Goal: Transaction & Acquisition: Download file/media

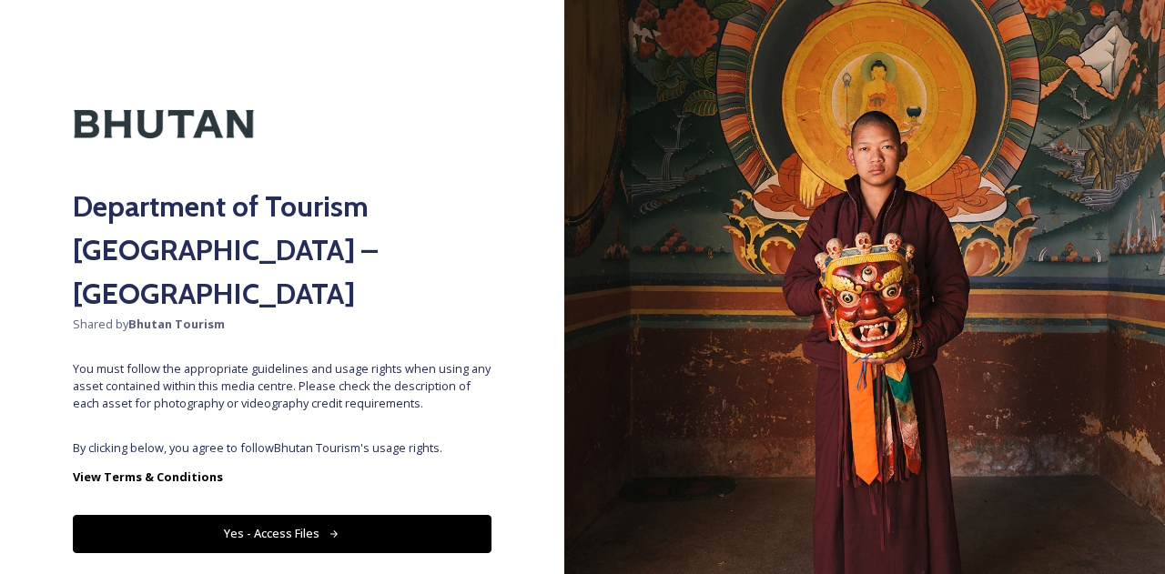
click at [328, 529] on icon at bounding box center [334, 535] width 12 height 12
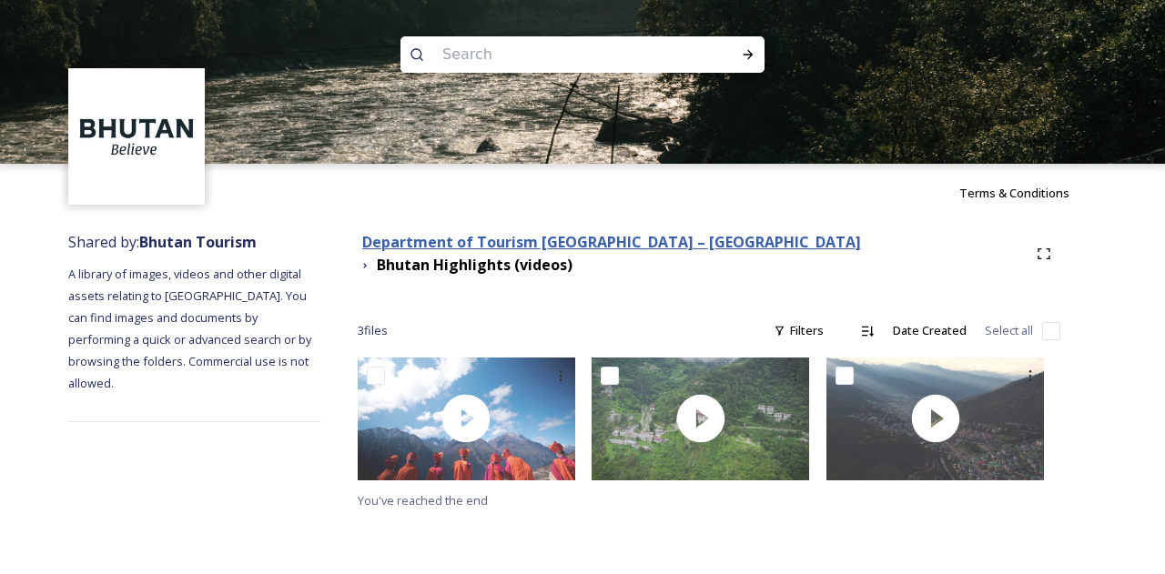
click at [616, 249] on strong "Department of Tourism [GEOGRAPHIC_DATA] – [GEOGRAPHIC_DATA]" at bounding box center [611, 242] width 499 height 20
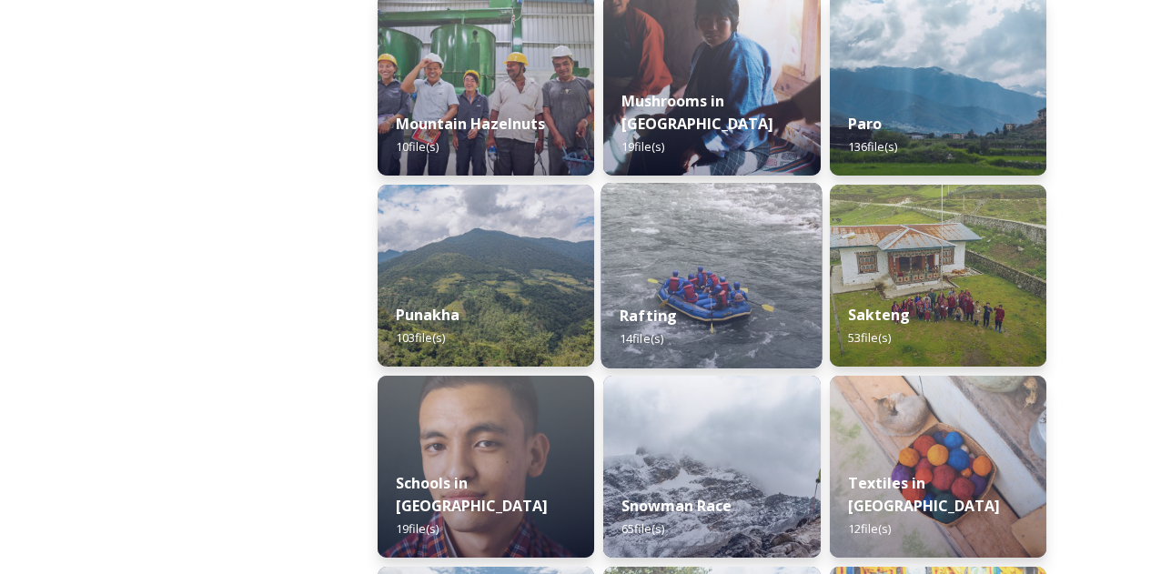
scroll to position [1638, 0]
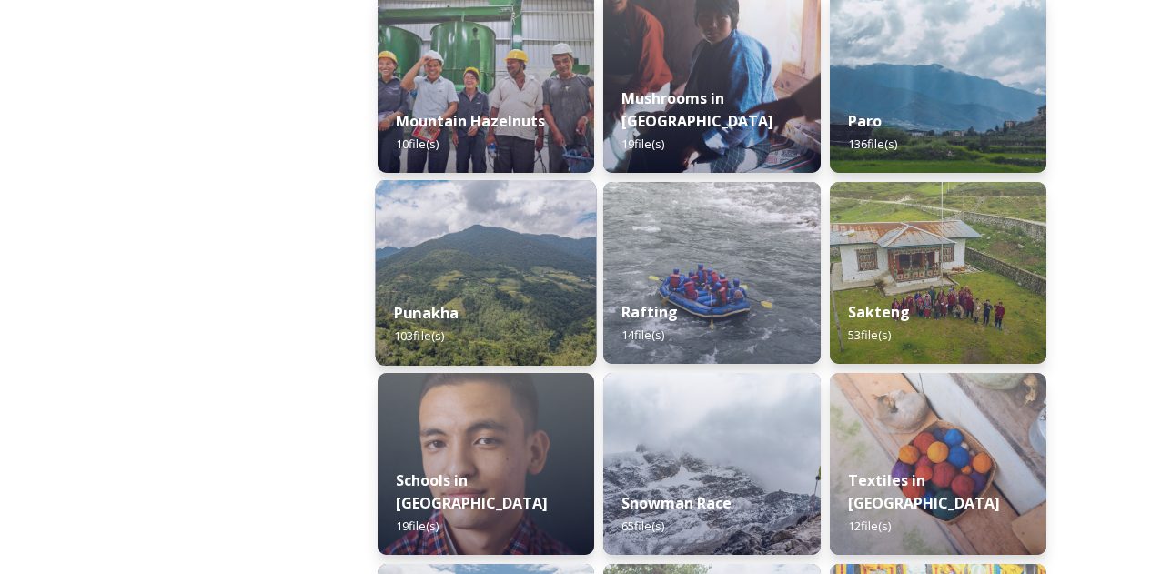
click at [540, 278] on img at bounding box center [486, 273] width 221 height 186
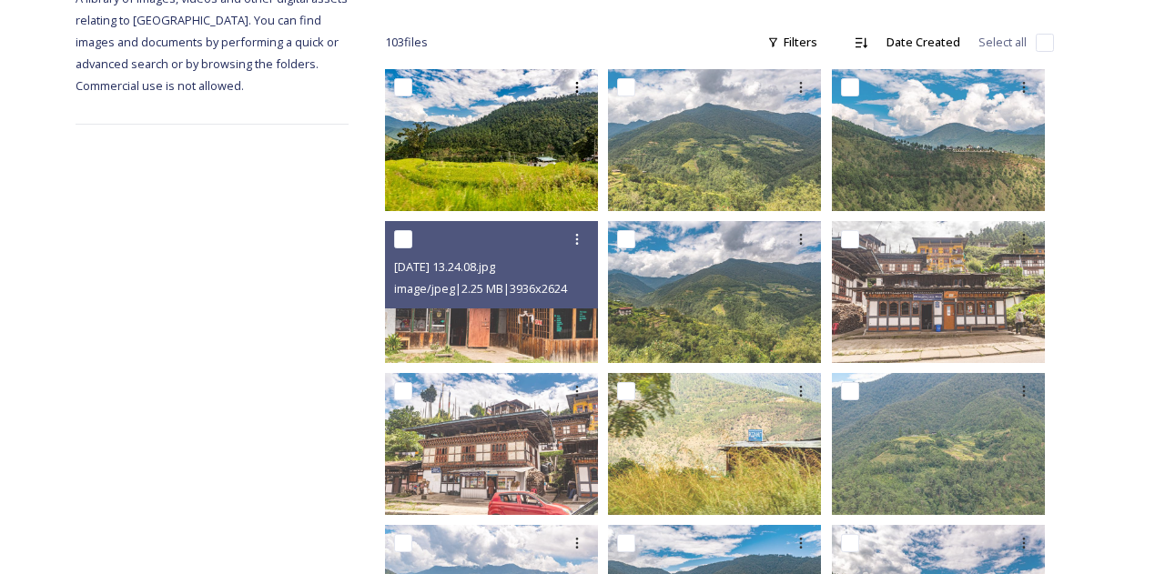
scroll to position [273, 0]
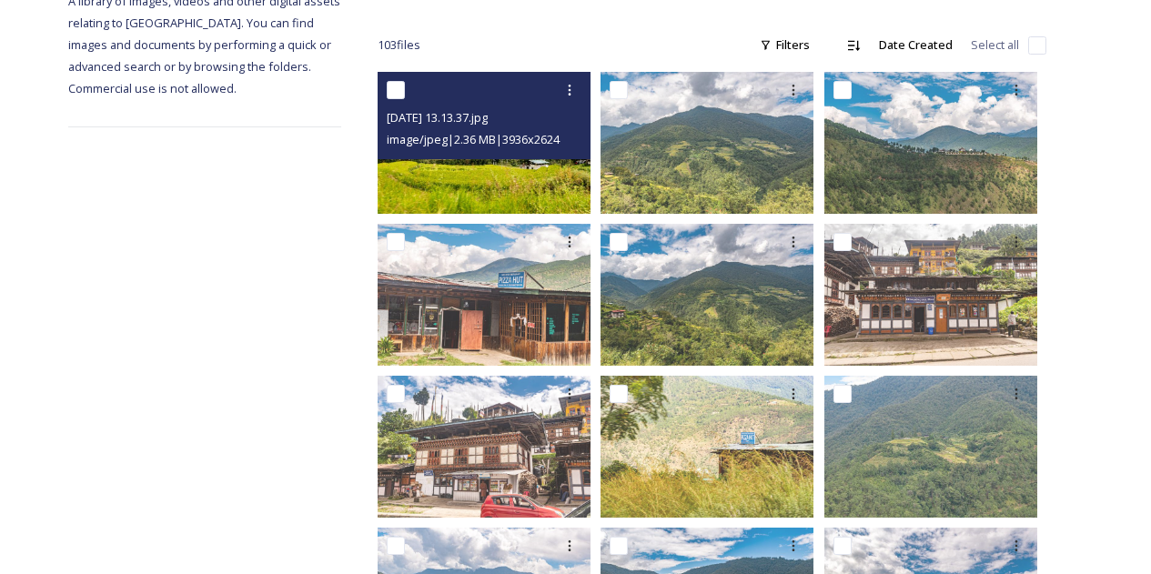
click at [530, 156] on div "[DATE] 13.13.37.jpg image/jpeg | 2.36 MB | 3936 x 2624" at bounding box center [484, 115] width 213 height 87
click at [448, 186] on img at bounding box center [484, 143] width 213 height 142
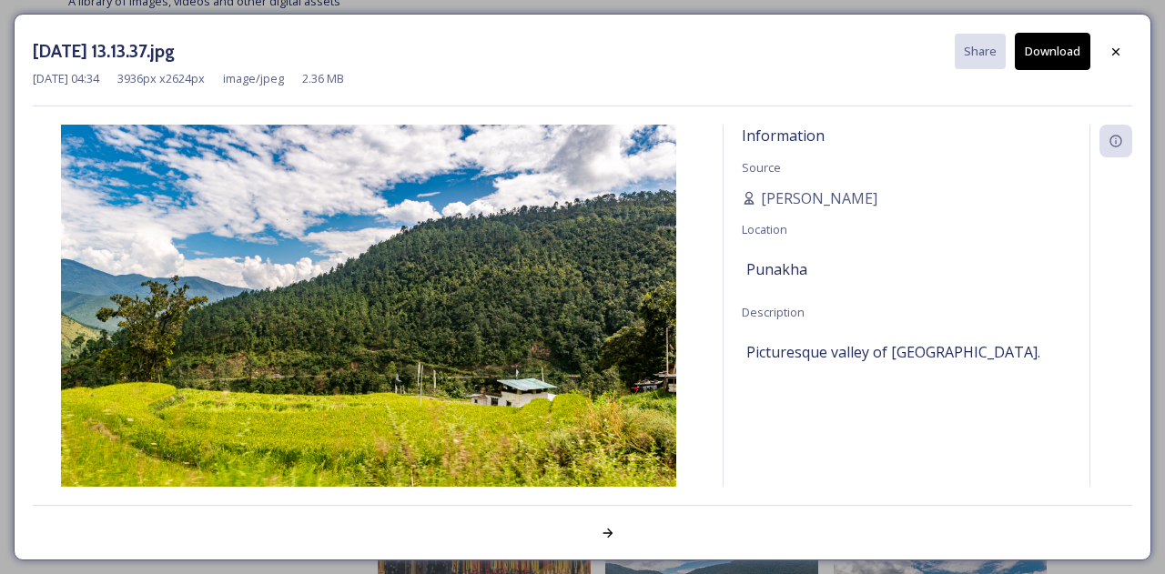
click at [1043, 57] on button "Download" at bounding box center [1052, 51] width 76 height 37
